Goal: Information Seeking & Learning: Learn about a topic

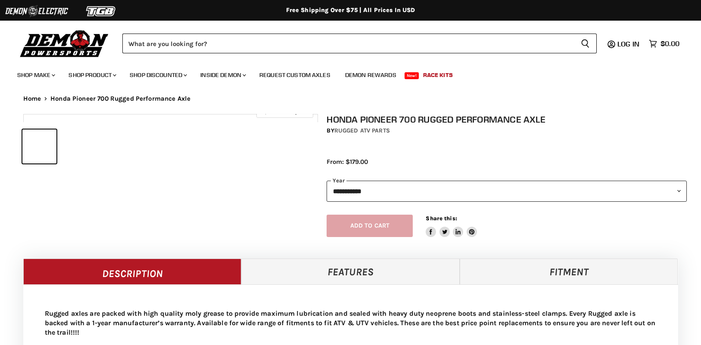
select select "******"
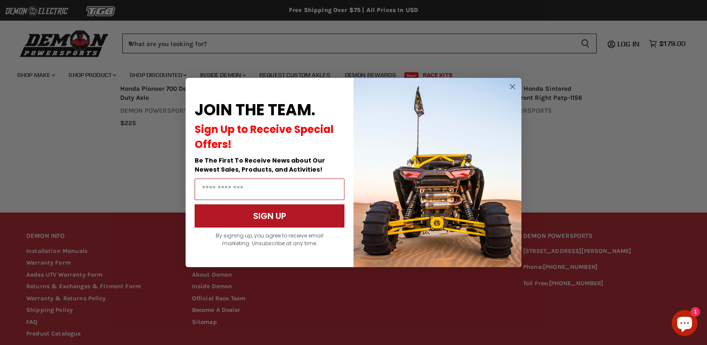
scroll to position [734, 0]
